Goal: Information Seeking & Learning: Learn about a topic

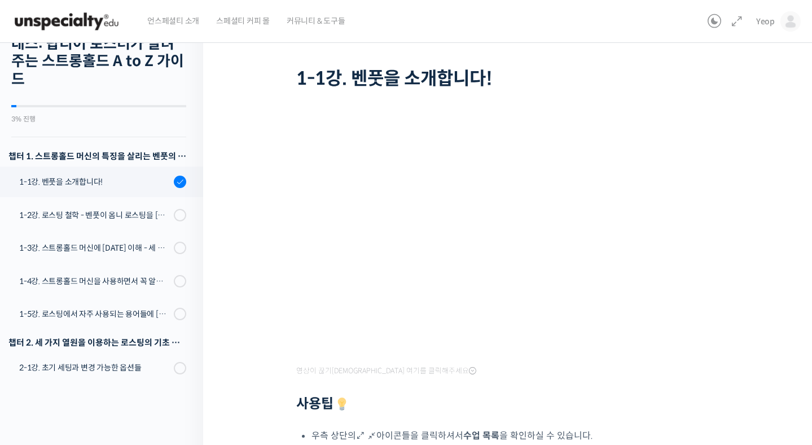
scroll to position [161, 0]
click at [115, 211] on div "1-2강. 로스팅 철학 - 벤풋이 옴니 로스팅을 [DATE] 않는 이유" at bounding box center [94, 215] width 151 height 12
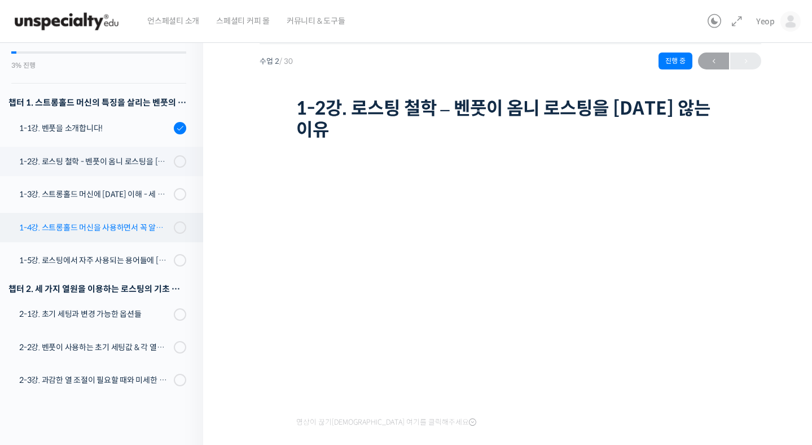
scroll to position [85, 0]
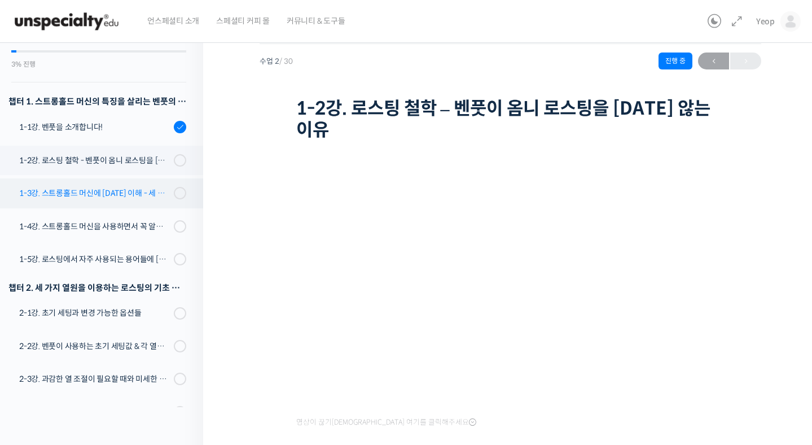
drag, startPoint x: 116, startPoint y: 194, endPoint x: 112, endPoint y: 188, distance: 6.6
click at [116, 194] on div "1-3강. 스트롱홀드 머신에 [DATE] 이해 - 세 가지 열원이 만들어내는 변화" at bounding box center [94, 193] width 151 height 12
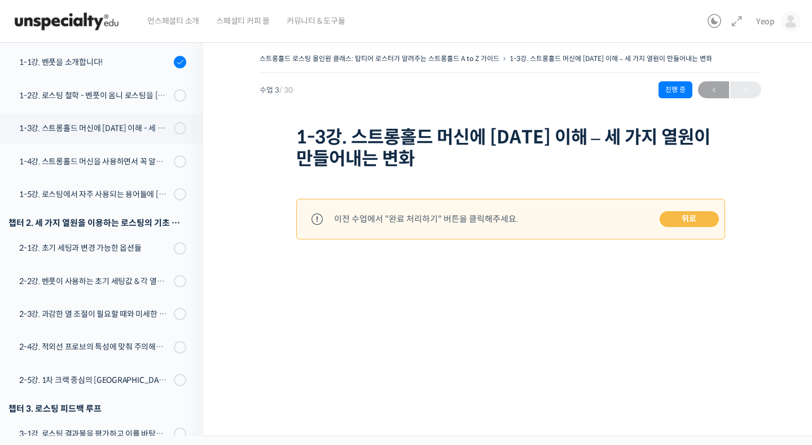
scroll to position [129, 0]
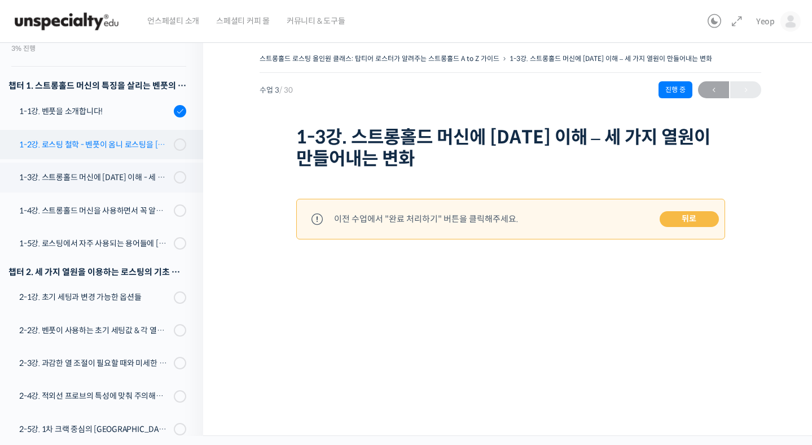
click at [163, 141] on div "1-2강. 로스팅 철학 - 벤풋이 옴니 로스팅을 [DATE] 않는 이유" at bounding box center [94, 144] width 151 height 12
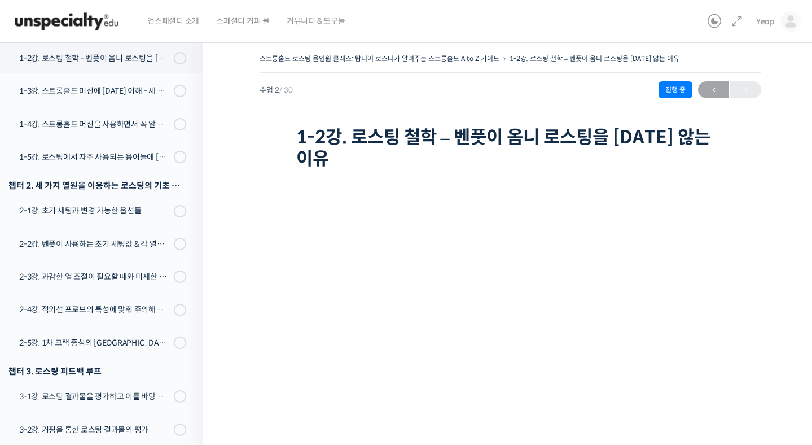
scroll to position [187, 0]
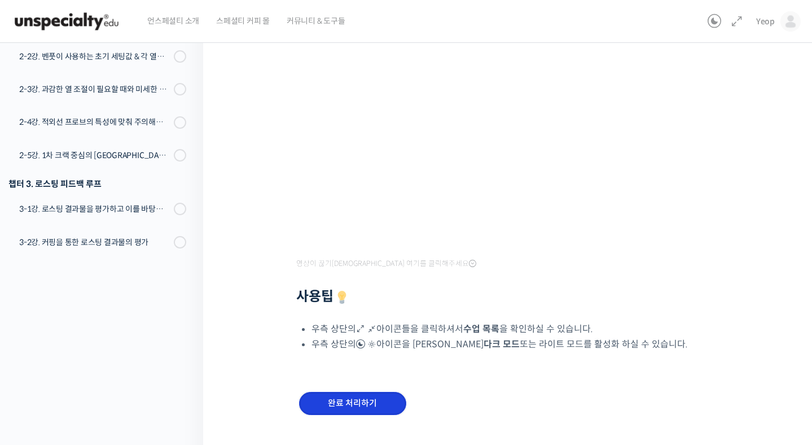
click at [368, 392] on input "완료 처리하기" at bounding box center [352, 403] width 107 height 23
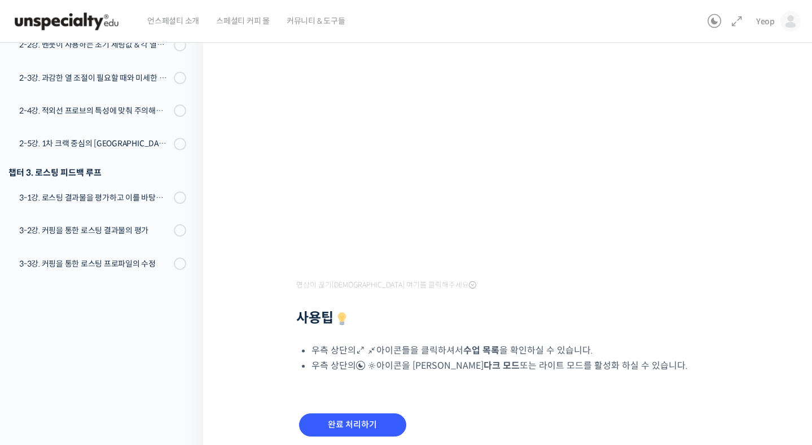
scroll to position [209, 0]
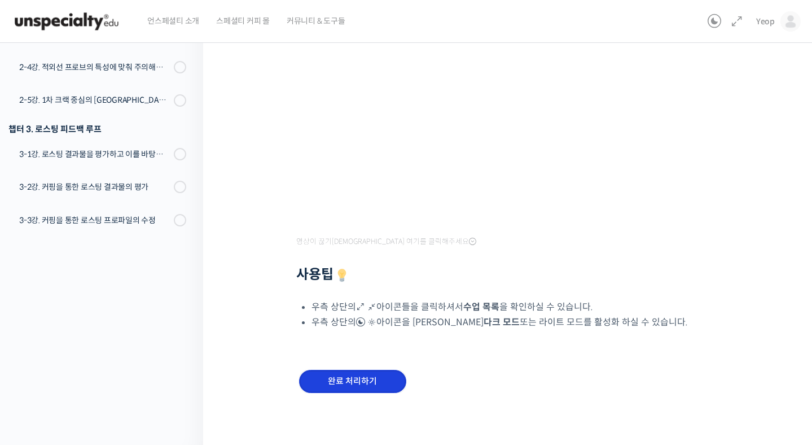
click at [366, 374] on input "완료 처리하기" at bounding box center [352, 381] width 107 height 23
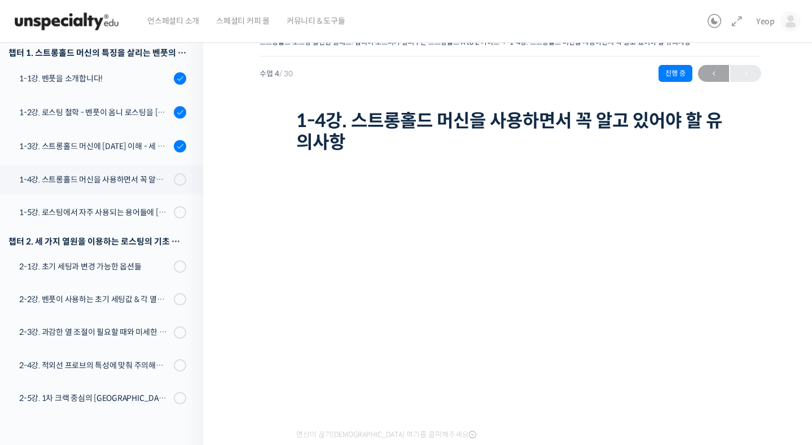
scroll to position [172, 0]
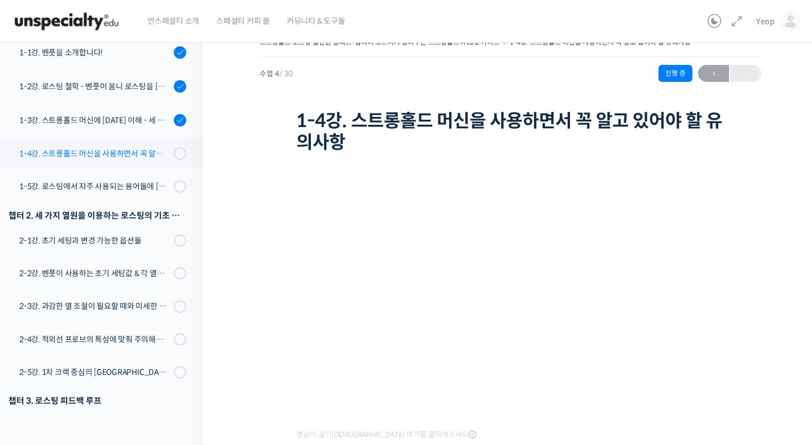
click at [116, 154] on div "1-4강. 스트롱홀드 머신을 사용하면서 꼭 알고 있어야 할 유의사항" at bounding box center [94, 153] width 151 height 12
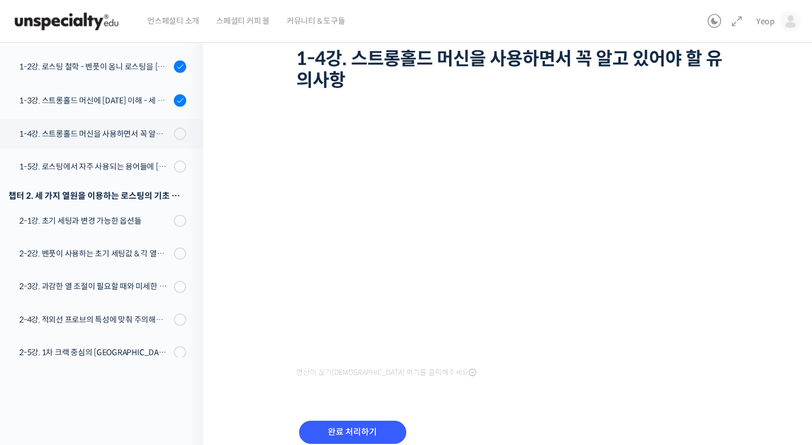
scroll to position [89, 0]
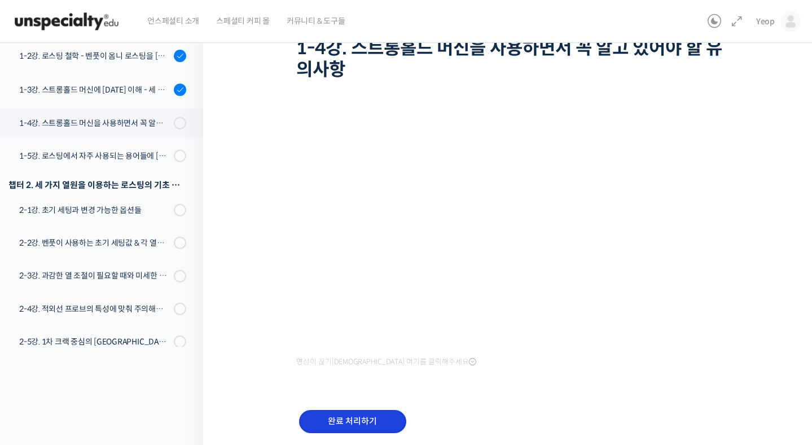
click at [380, 425] on input "완료 처리하기" at bounding box center [352, 421] width 107 height 23
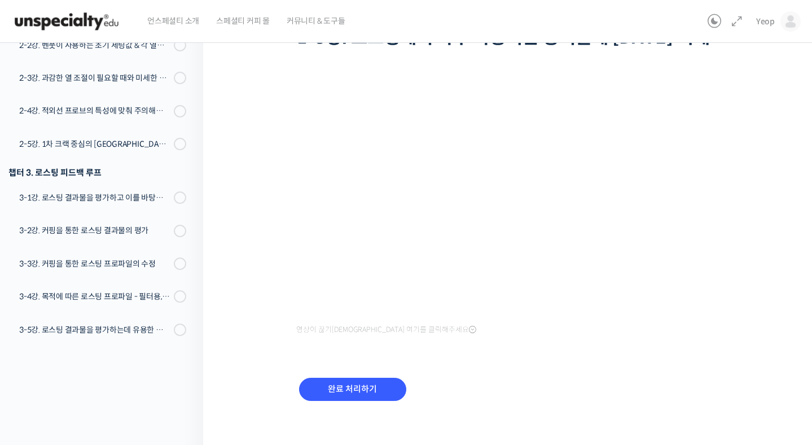
scroll to position [107, 0]
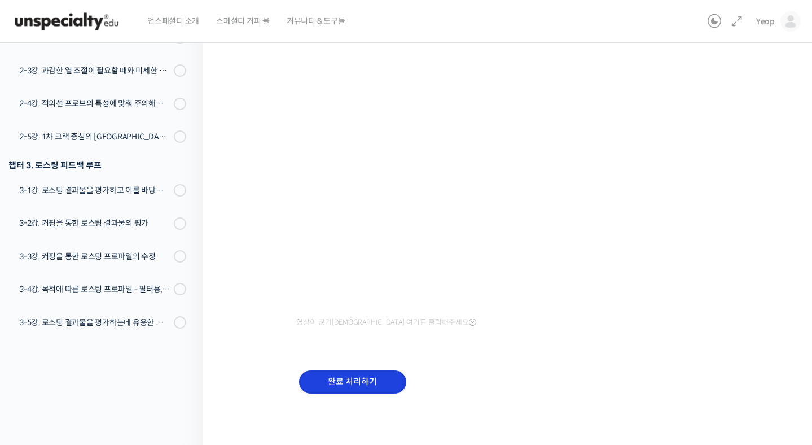
click at [372, 373] on input "완료 처리하기" at bounding box center [352, 381] width 107 height 23
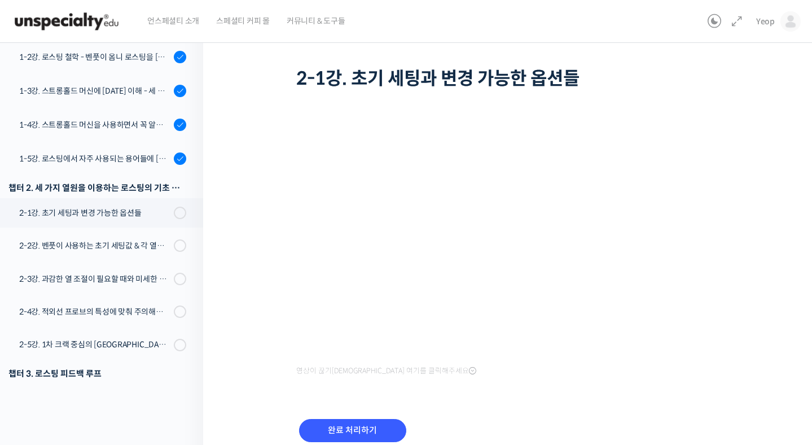
scroll to position [160, 0]
